Goal: Task Accomplishment & Management: Manage account settings

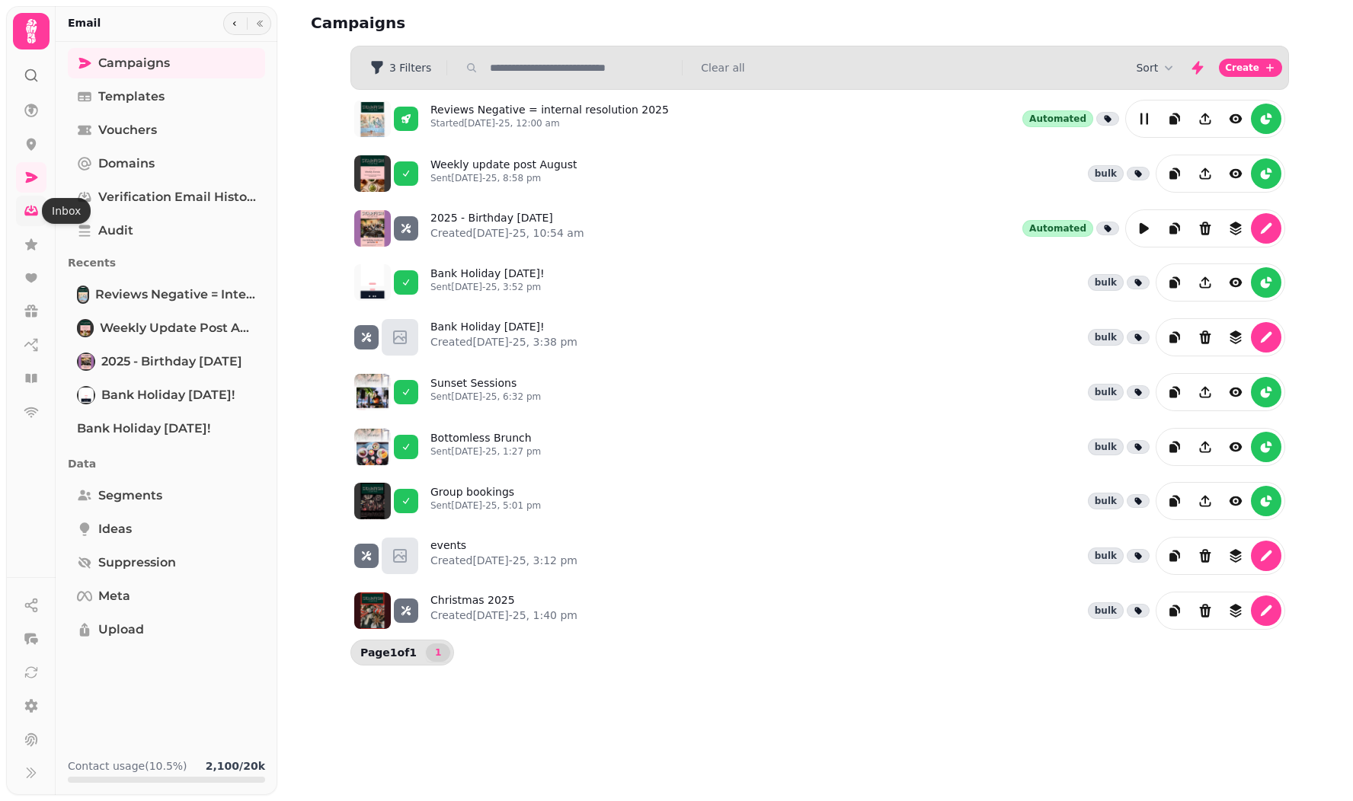
click at [26, 215] on icon at bounding box center [31, 211] width 14 height 10
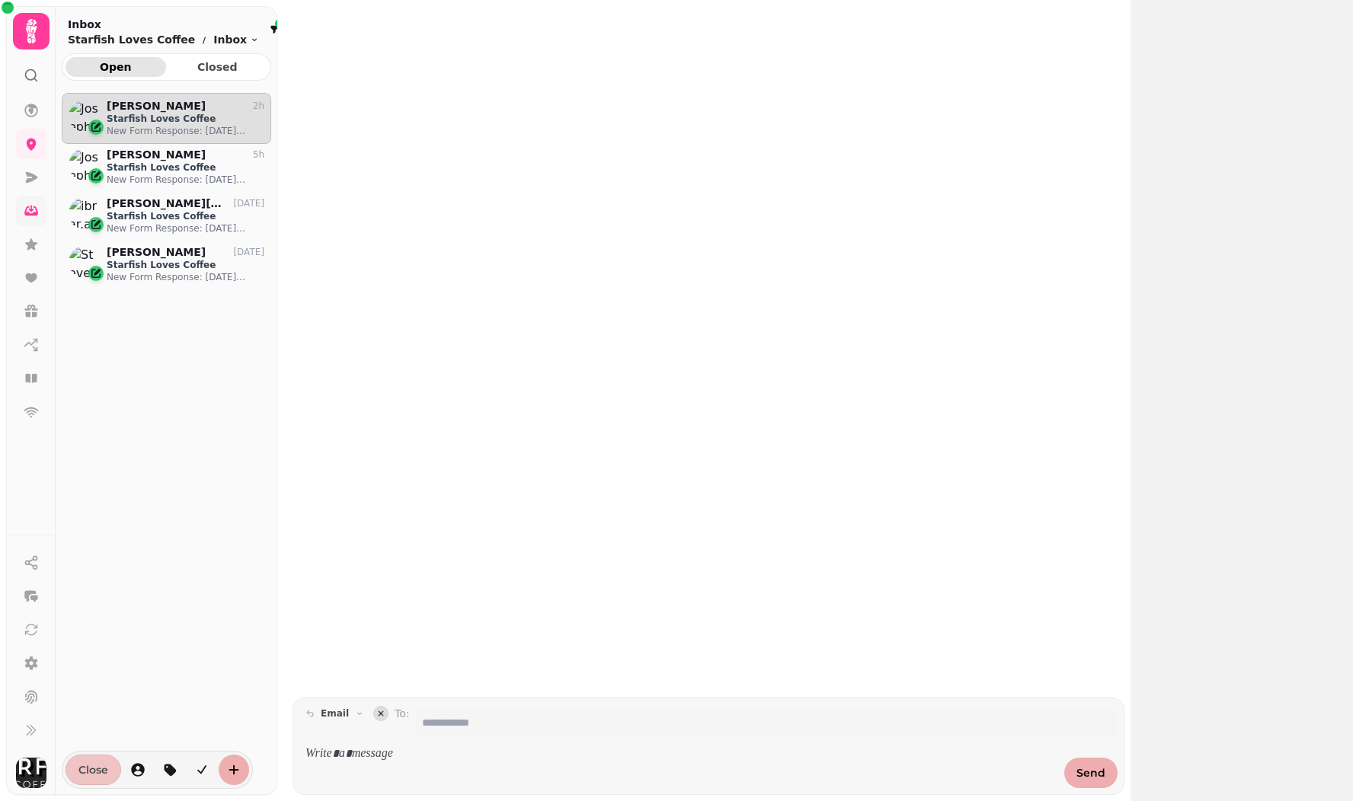
scroll to position [683, 209]
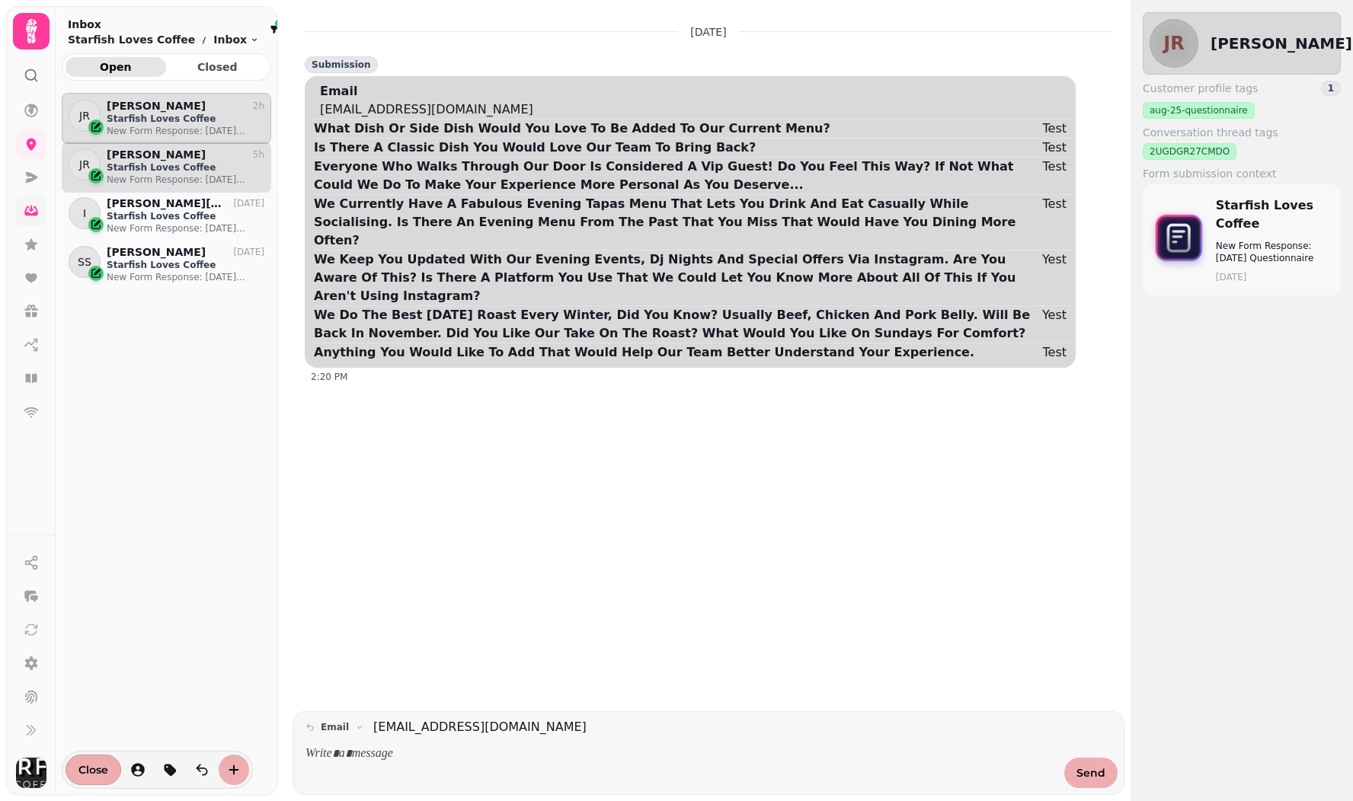
click at [160, 171] on p "Starfish Loves Coffee" at bounding box center [186, 167] width 158 height 12
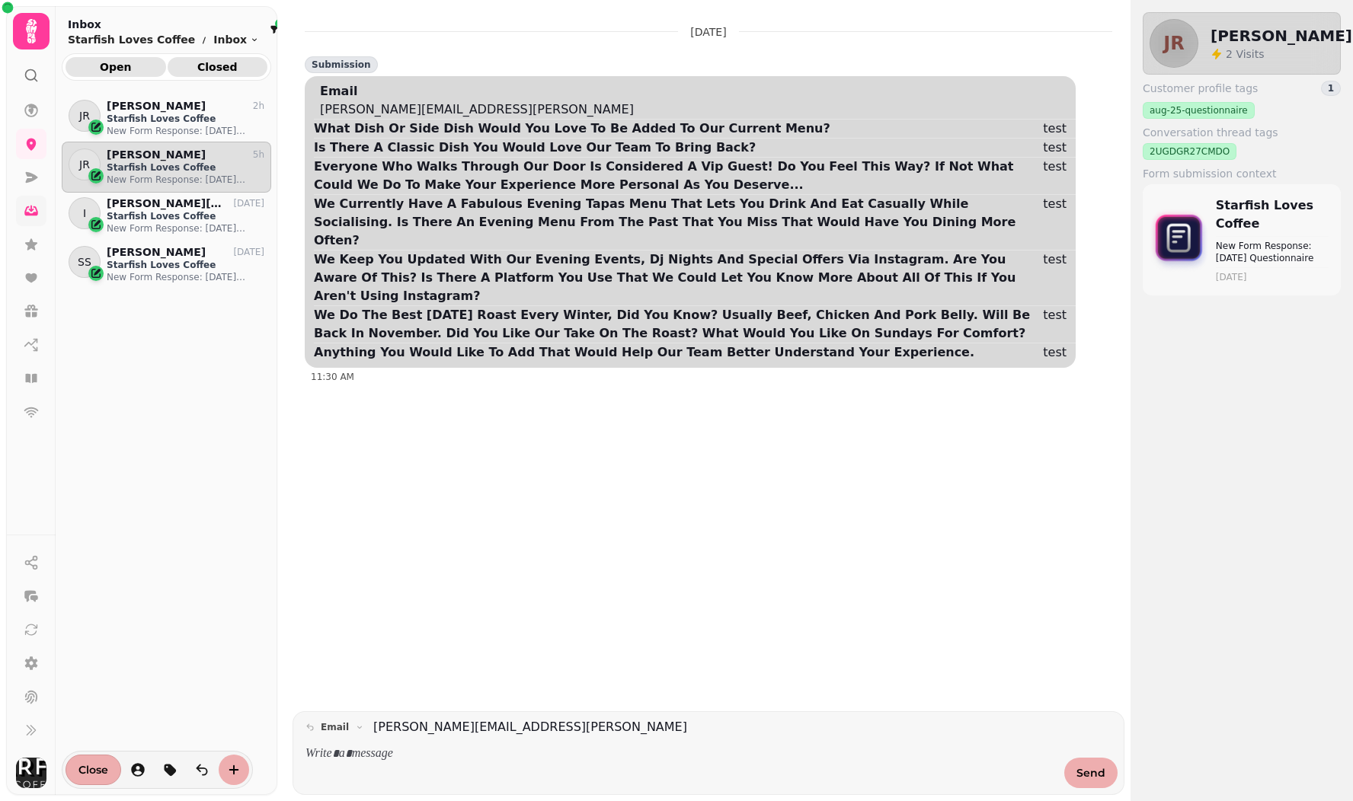
click at [207, 72] on span "Closed" at bounding box center [218, 67] width 76 height 11
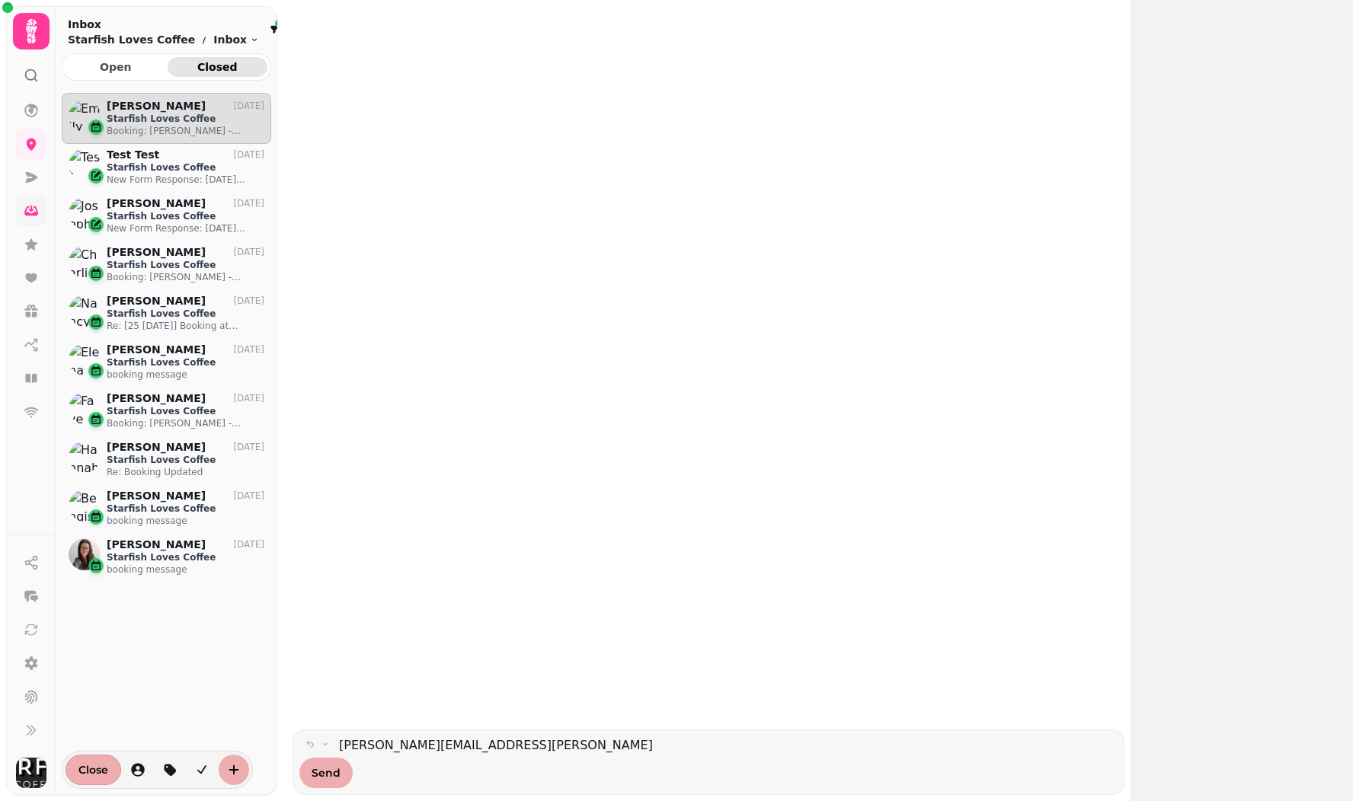
scroll to position [683, 209]
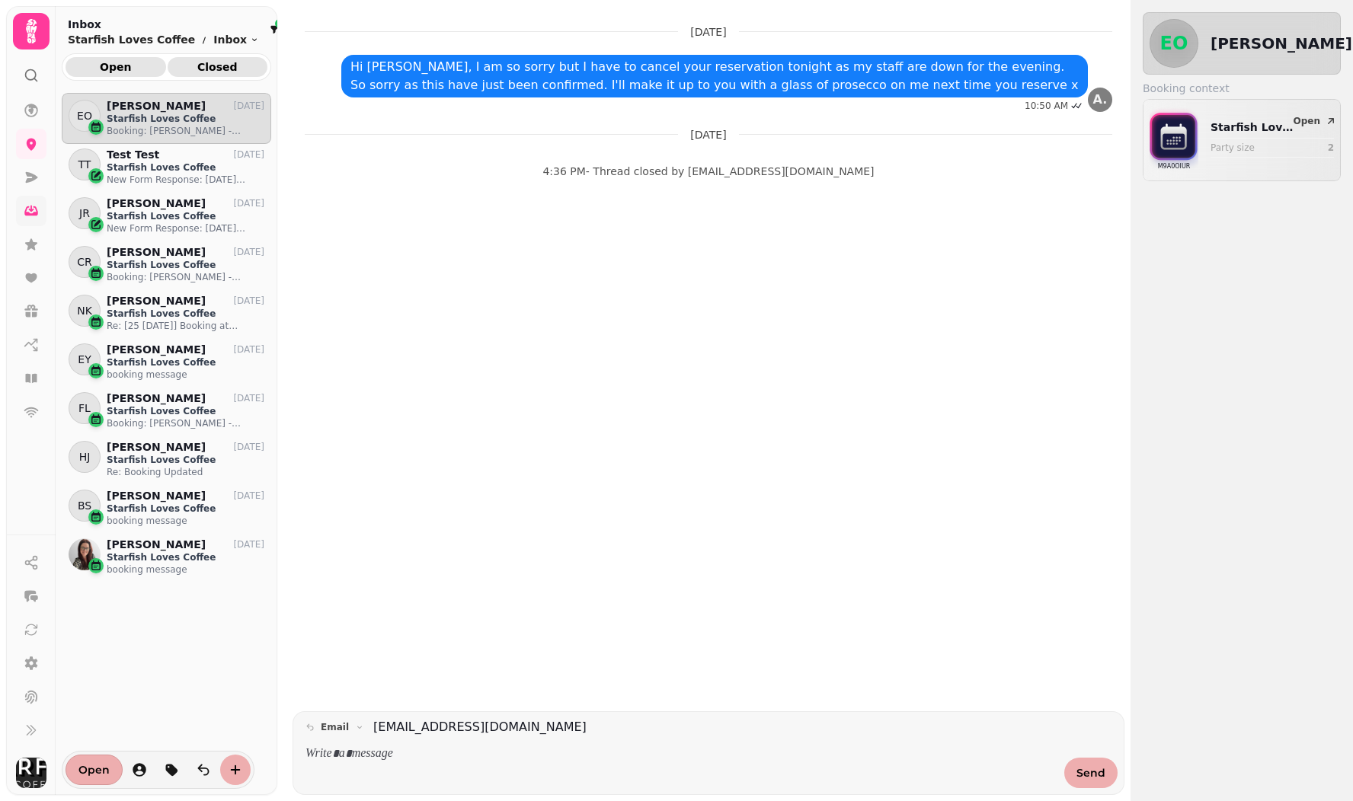
click at [133, 63] on span "Open" at bounding box center [116, 67] width 76 height 11
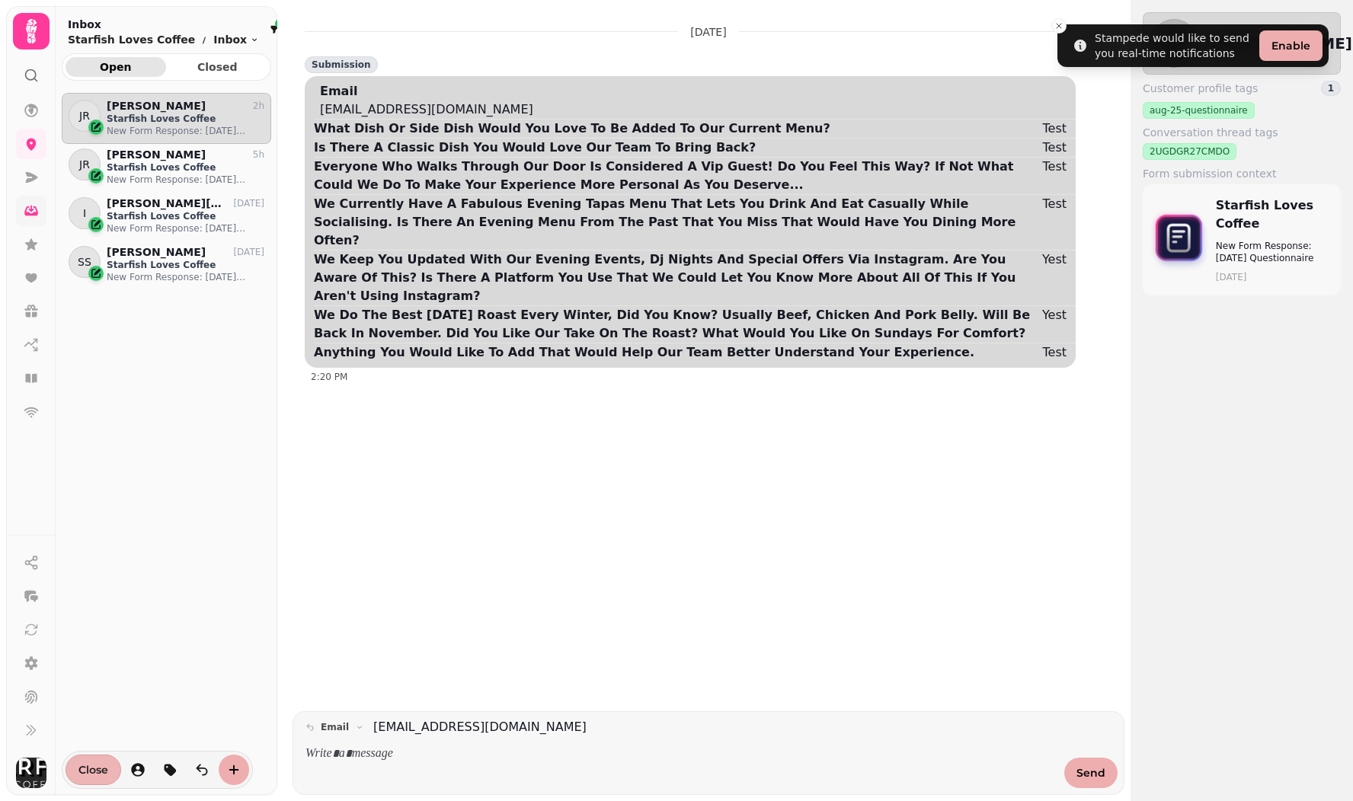
click at [89, 772] on span "Close" at bounding box center [93, 770] width 30 height 11
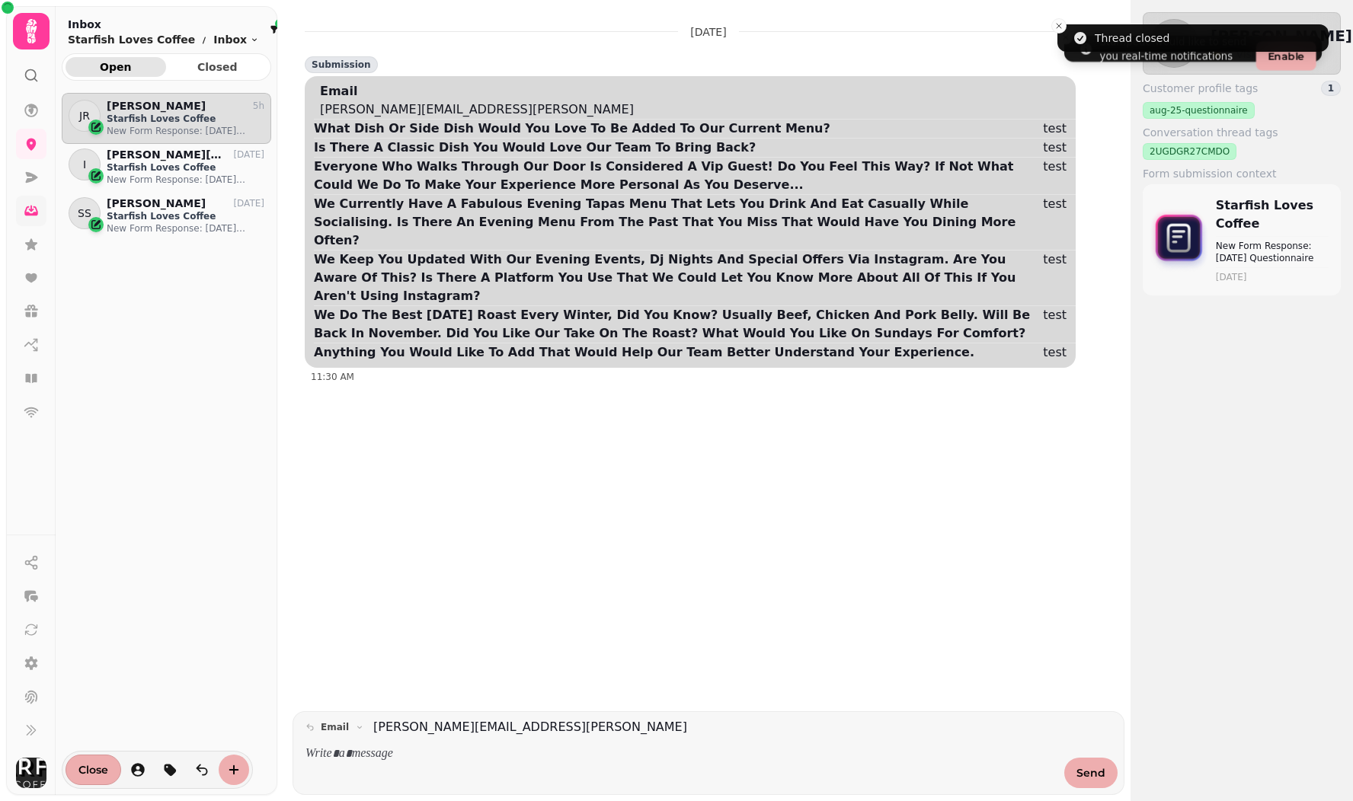
click at [89, 772] on span "Close" at bounding box center [93, 770] width 30 height 11
